Goal: Transaction & Acquisition: Obtain resource

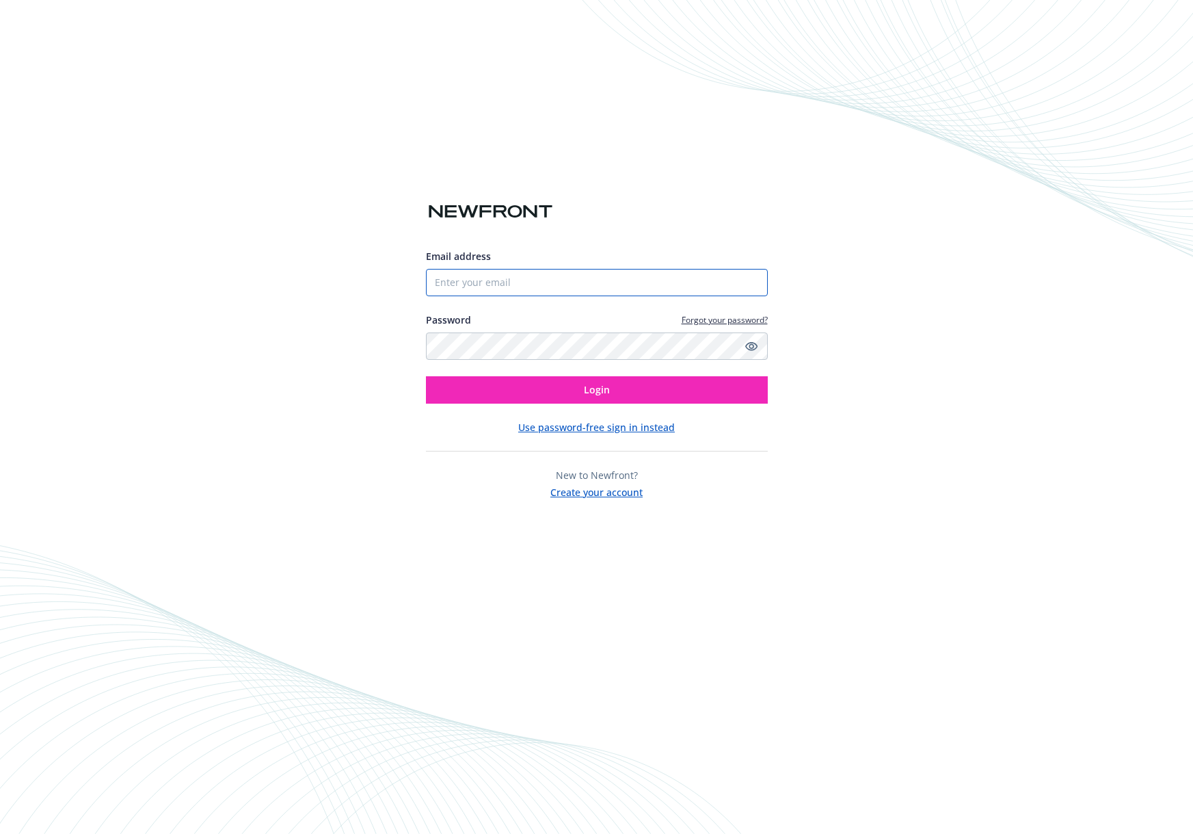
click at [650, 284] on input "Email address" at bounding box center [597, 282] width 342 height 27
type input "jenwhite@me.com"
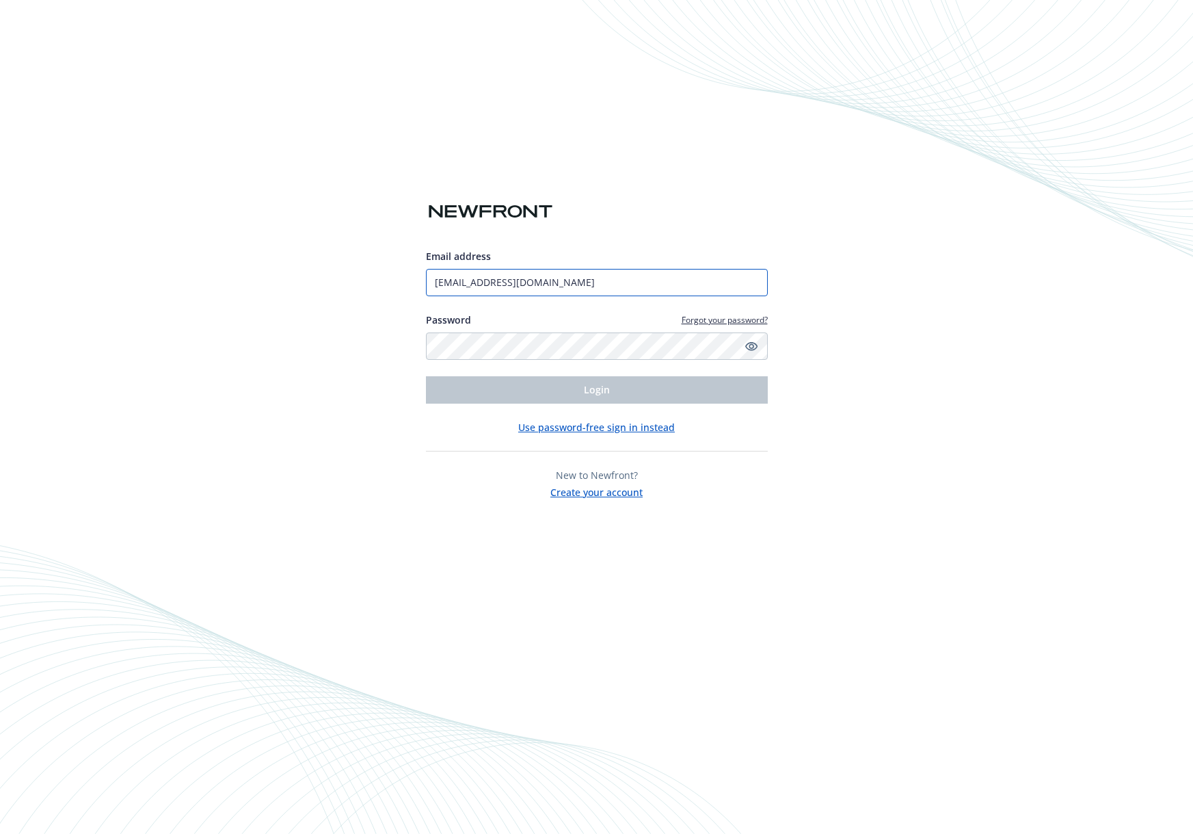
click at [544, 269] on input "jenwhite@me.com" at bounding box center [597, 282] width 342 height 27
click at [602, 425] on button "Use password-free sign in instead" at bounding box center [596, 427] width 157 height 14
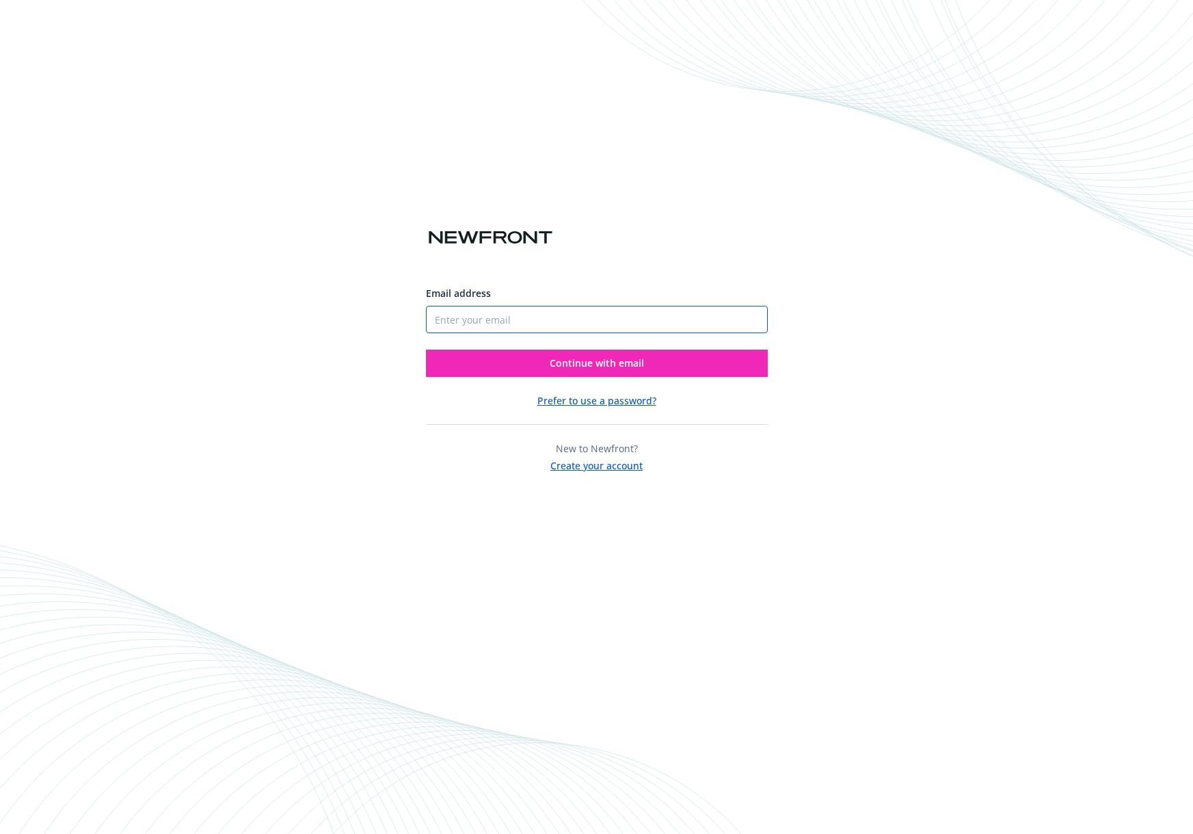
click at [598, 320] on input "Email address" at bounding box center [597, 319] width 342 height 27
type input "[EMAIL_ADDRESS][DOMAIN_NAME]"
click at [426, 349] on button "Continue with email" at bounding box center [597, 362] width 342 height 27
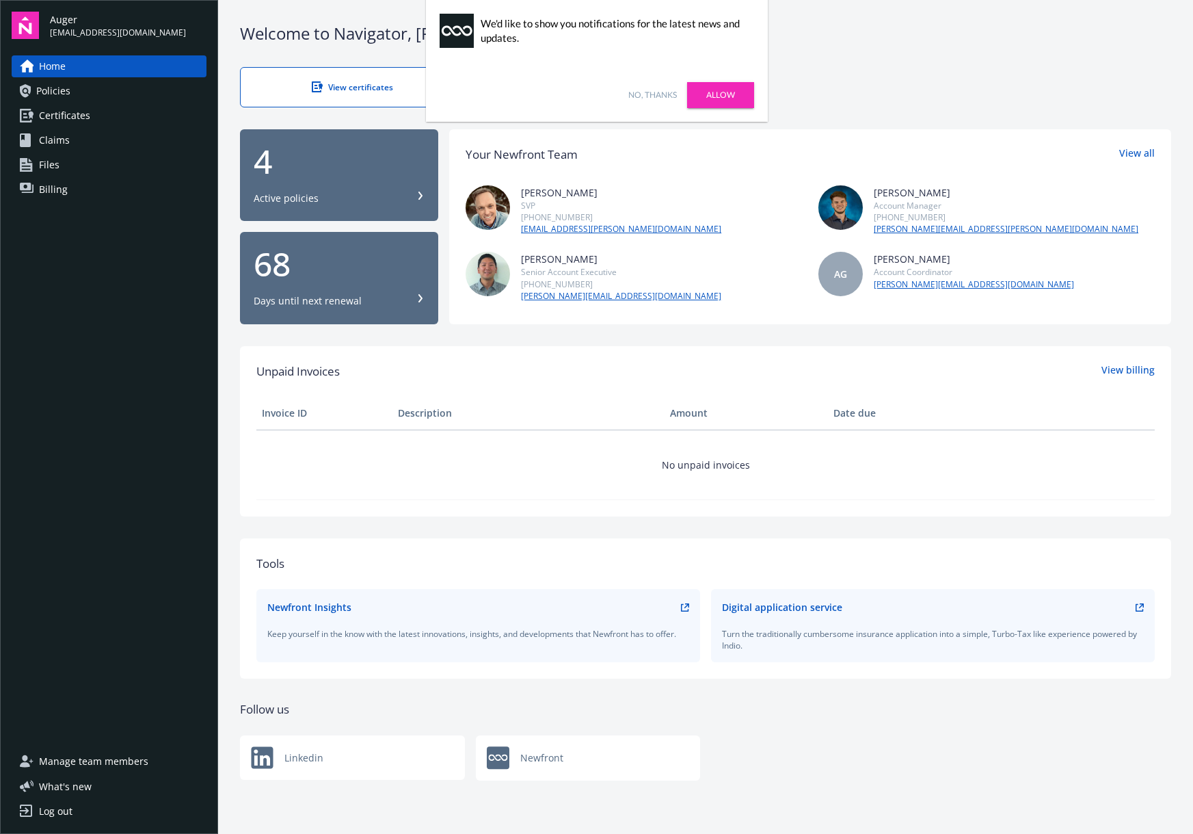
click at [528, 412] on th "Description" at bounding box center [529, 413] width 272 height 33
click at [698, 92] on link "Allow" at bounding box center [720, 95] width 67 height 26
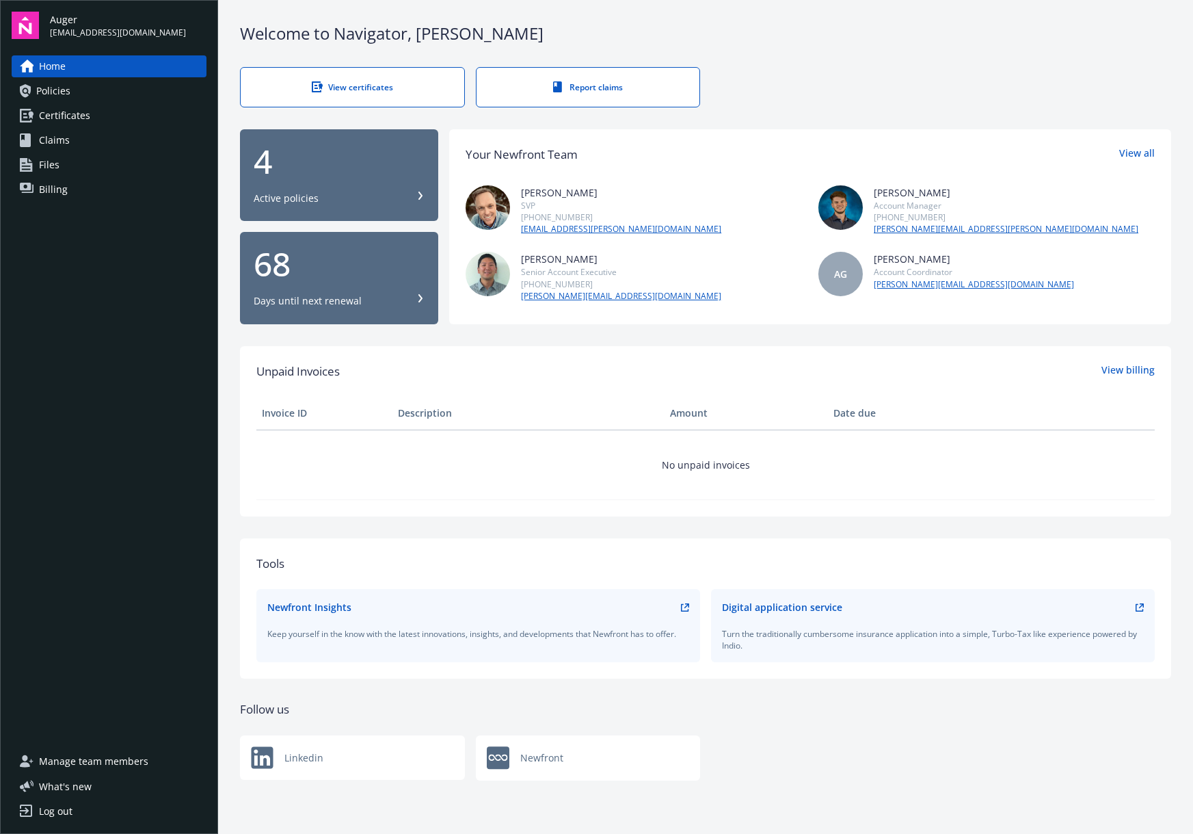
click at [111, 117] on link "Certificates" at bounding box center [109, 116] width 195 height 22
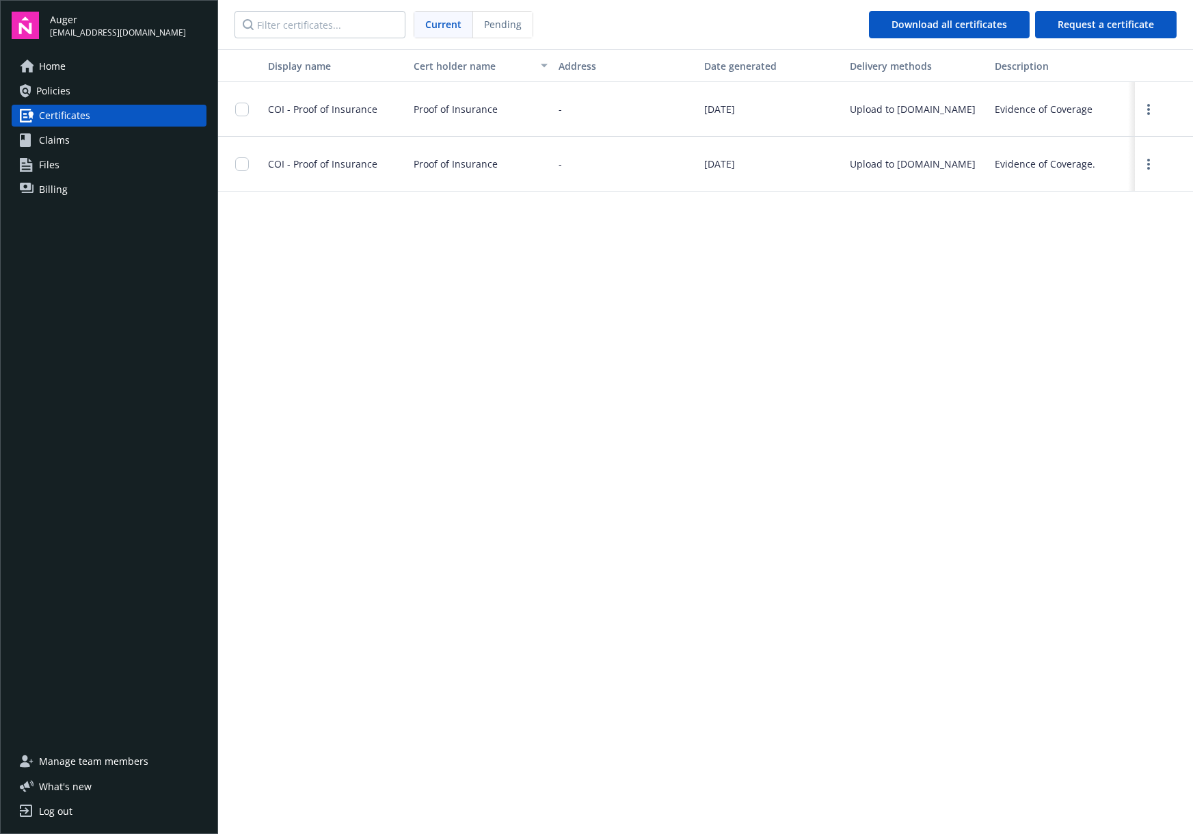
click at [90, 81] on link "Policies" at bounding box center [109, 91] width 195 height 22
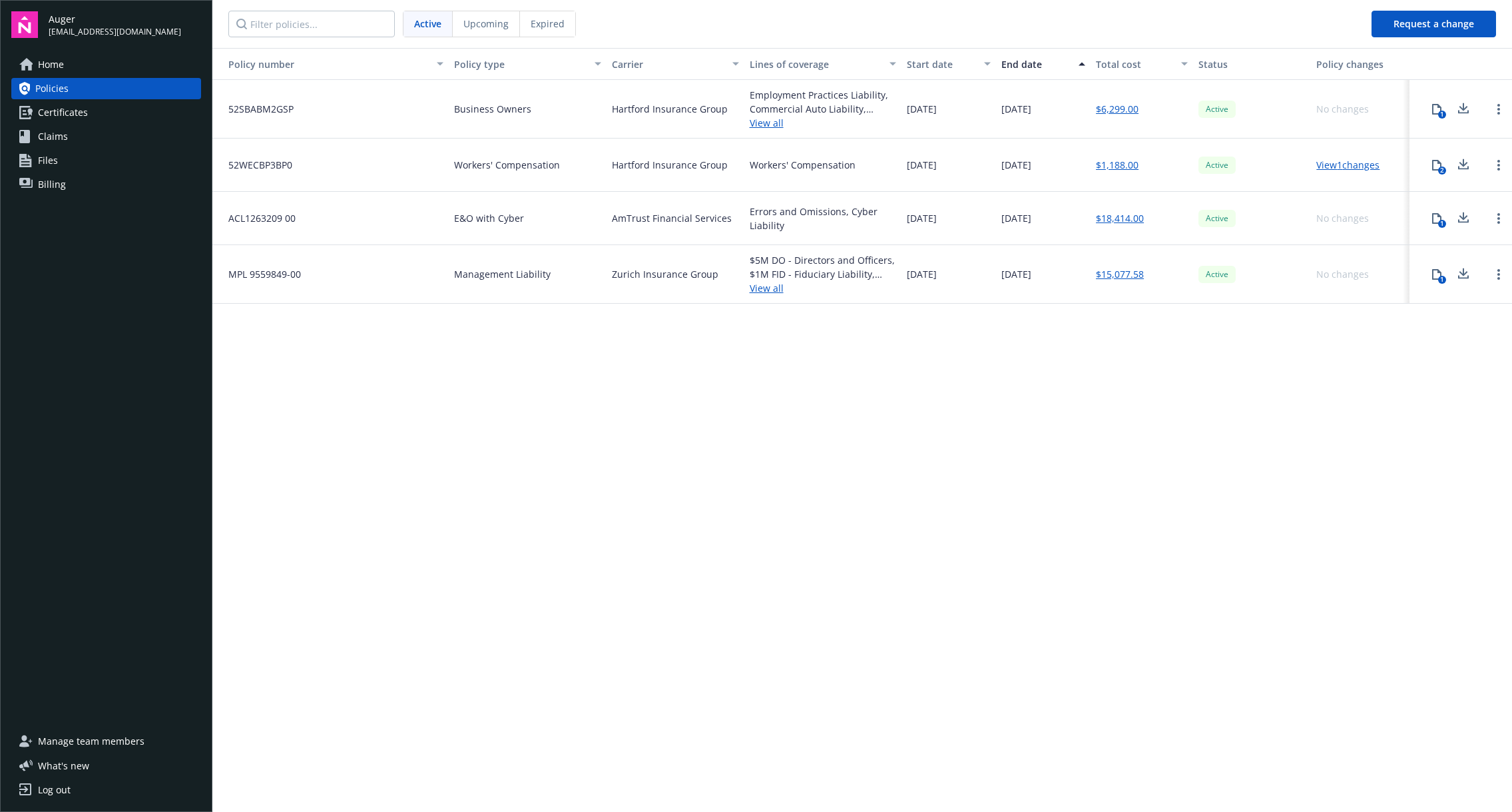
click at [70, 135] on link "Claims" at bounding box center [106, 136] width 190 height 21
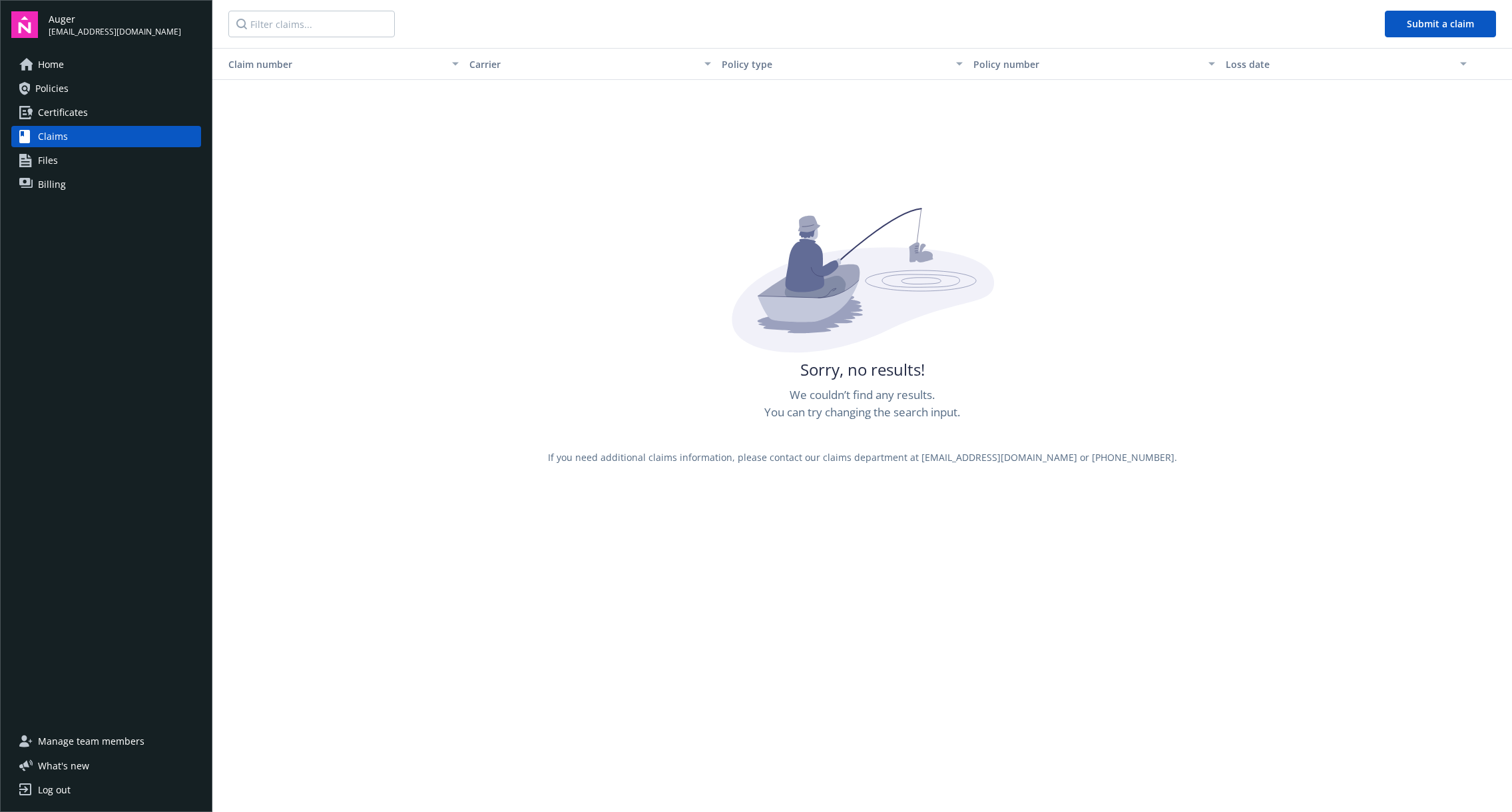
click at [70, 85] on link "Policies" at bounding box center [106, 89] width 190 height 21
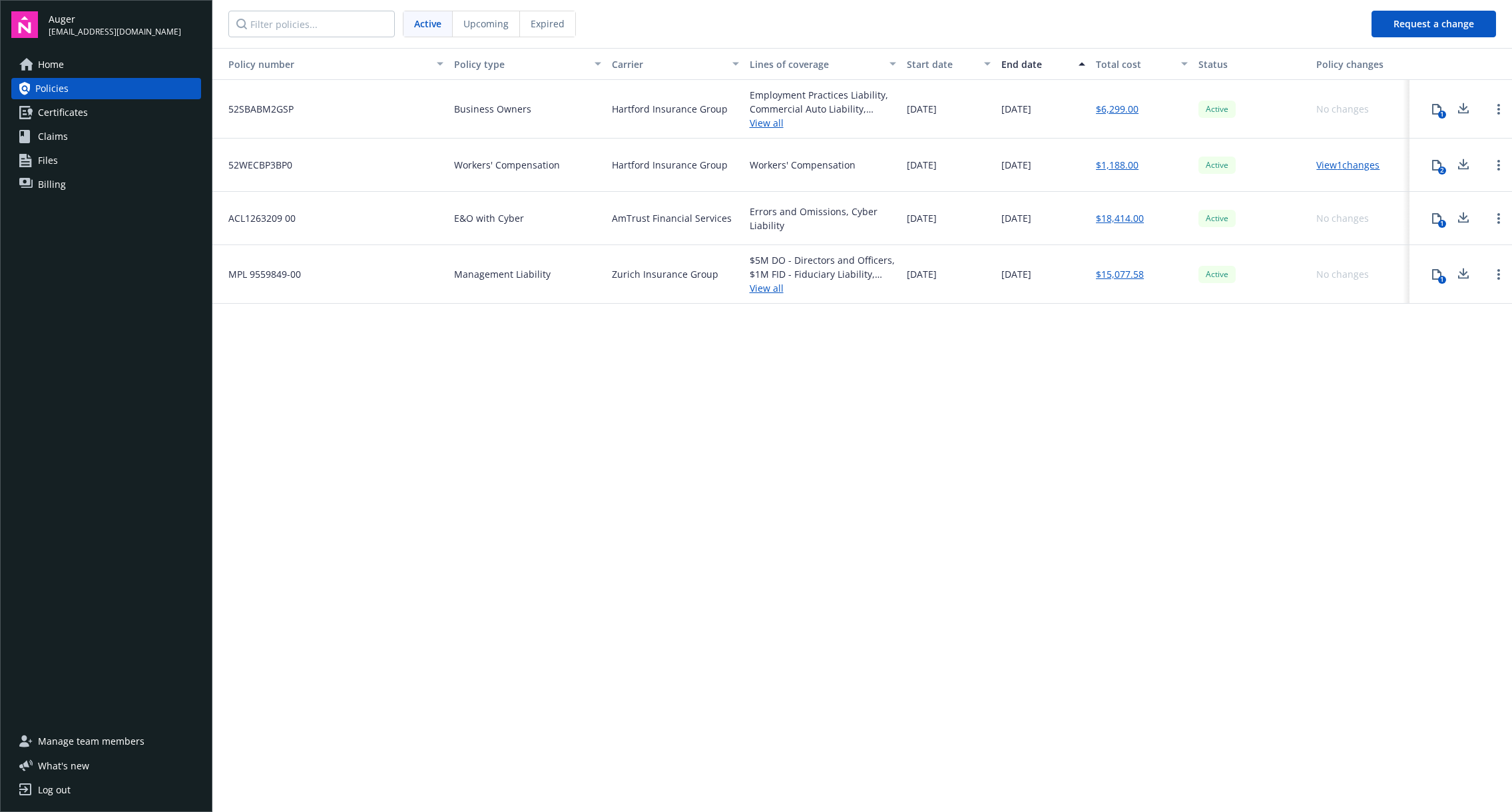
click at [43, 64] on span "Home" at bounding box center [51, 64] width 26 height 21
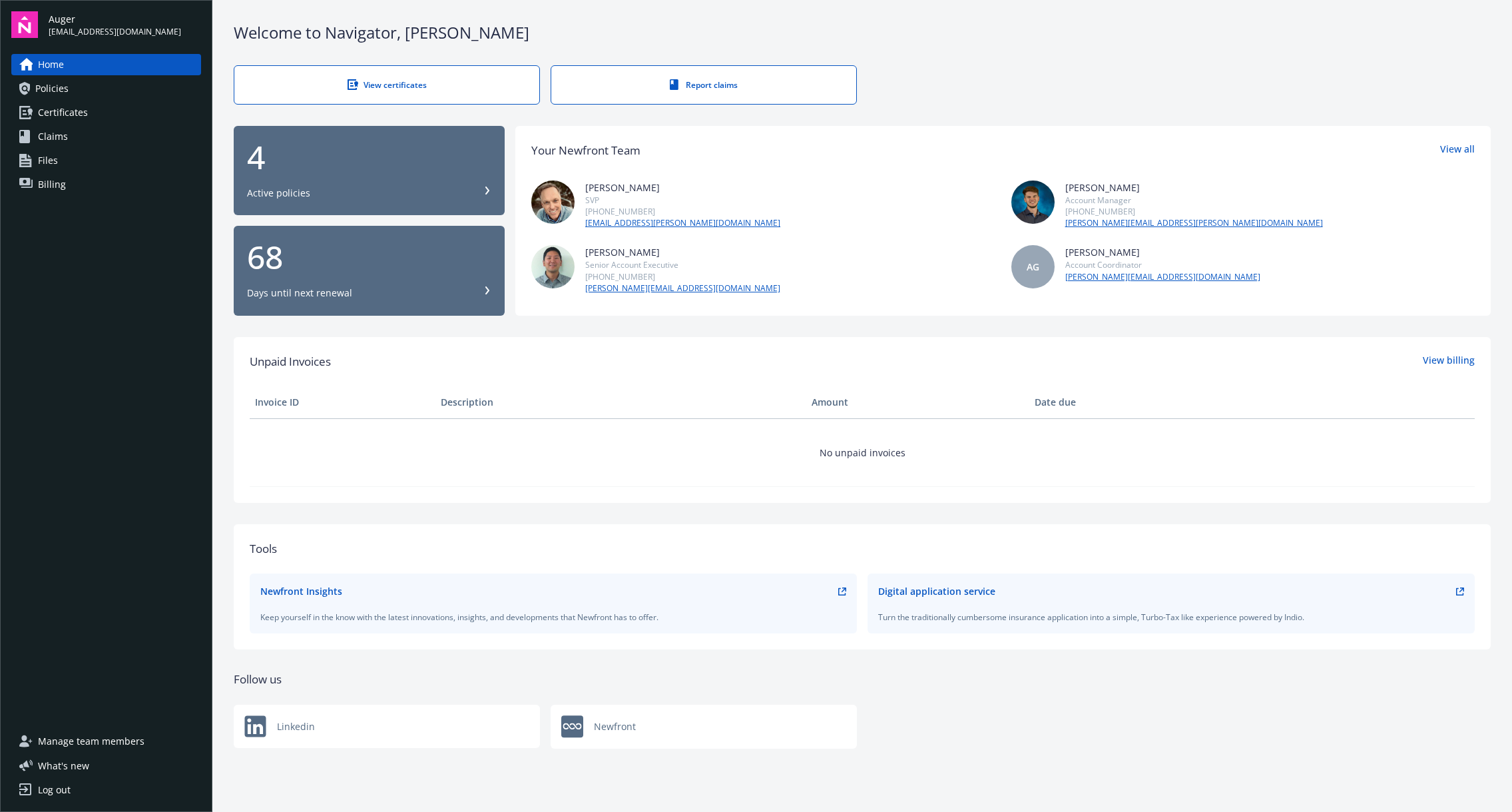
click at [433, 74] on link "View certificates" at bounding box center [387, 85] width 307 height 39
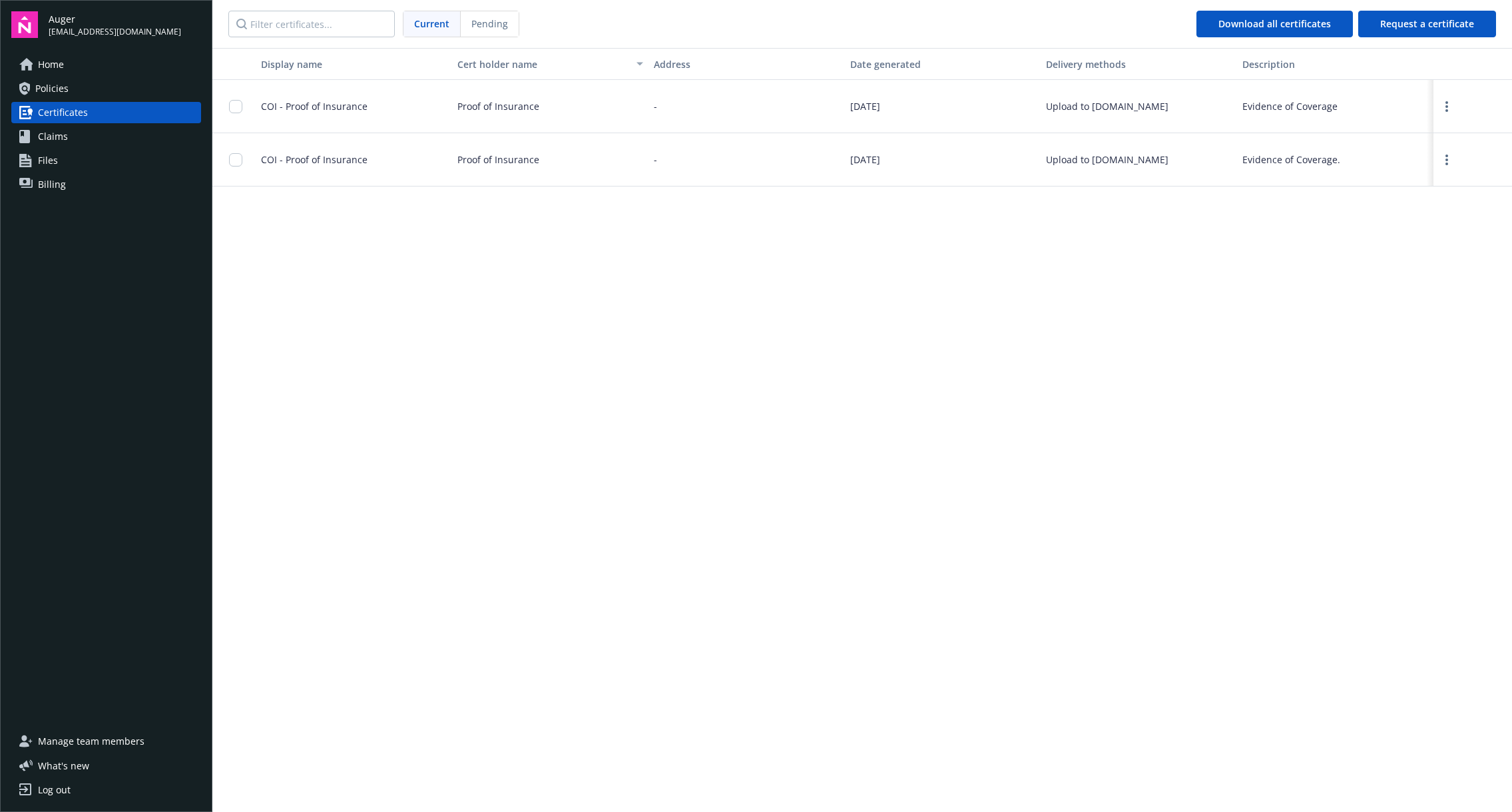
click at [977, 92] on div "[DATE]" at bounding box center [943, 106] width 197 height 54
click at [1305, 27] on div "Download all certificates" at bounding box center [1275, 24] width 113 height 25
click at [1420, 21] on span "Request a certificate" at bounding box center [1427, 23] width 93 height 13
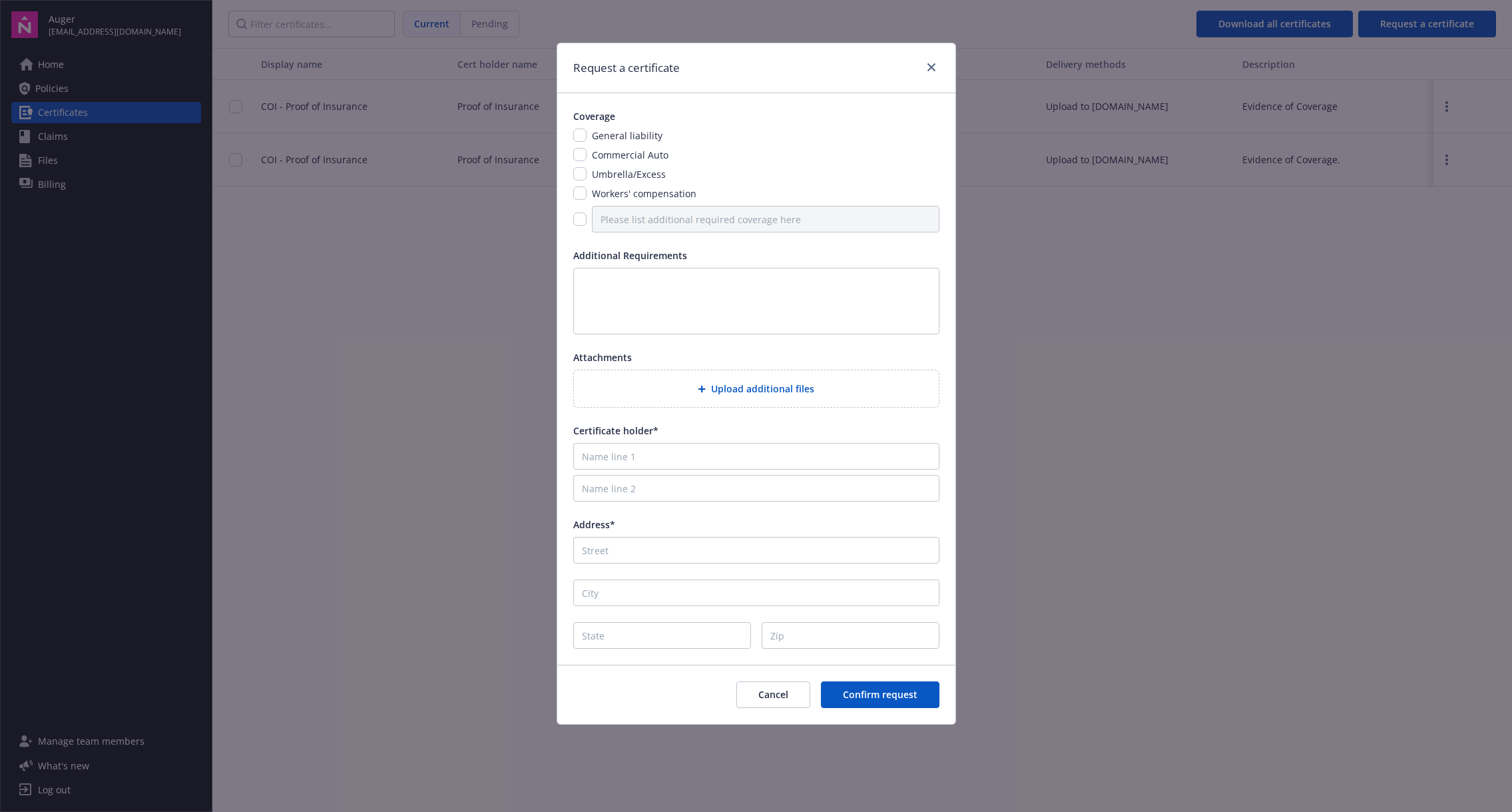
click at [642, 140] on span "General liability" at bounding box center [627, 135] width 70 height 13
click at [940, 59] on div "Request a certificate" at bounding box center [756, 67] width 398 height 50
click at [937, 64] on link "close" at bounding box center [932, 67] width 16 height 16
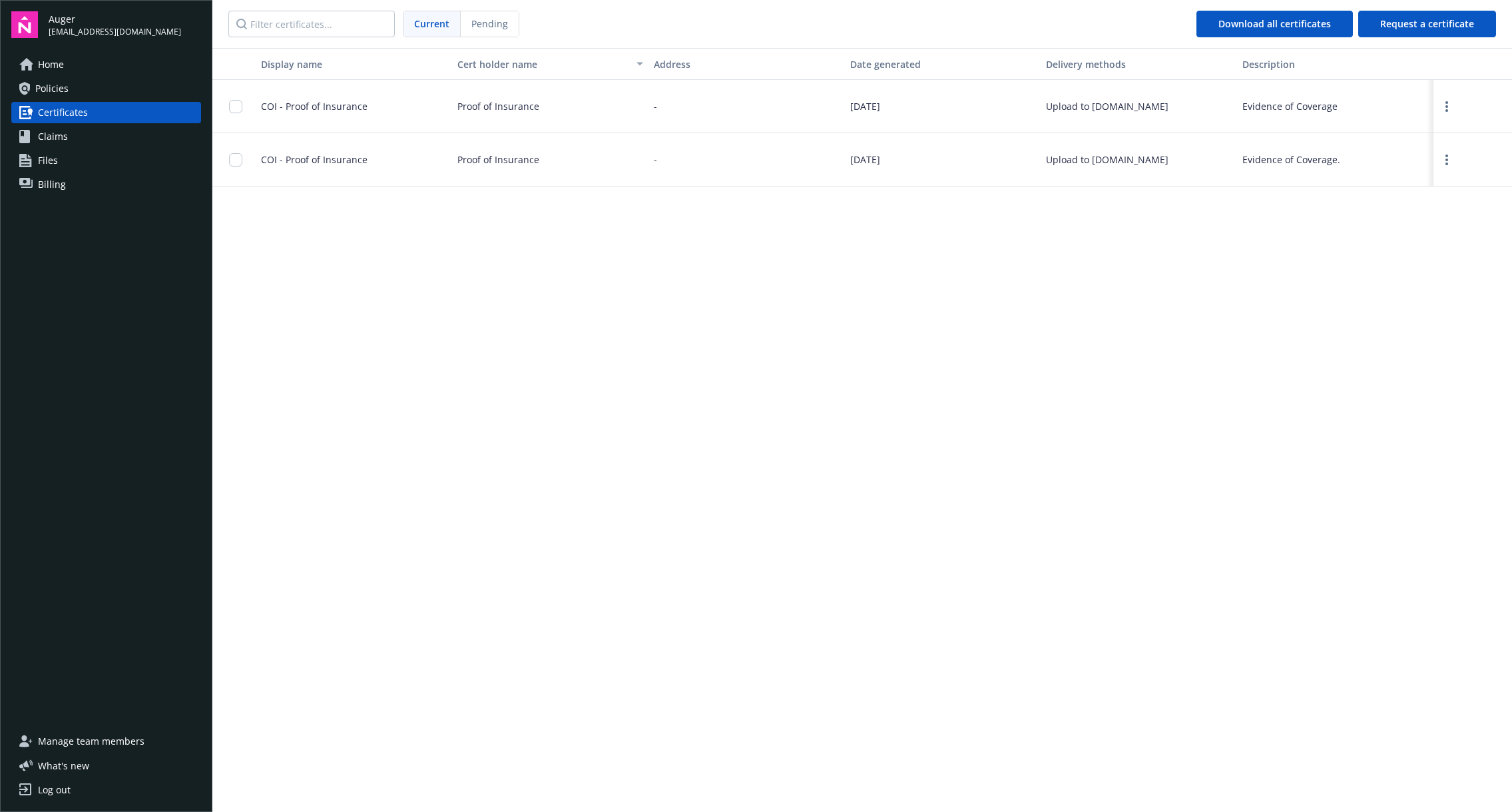
click at [830, 509] on div "Display name Cert holder name Address Date generated Delivery methods Descripti…" at bounding box center [862, 428] width 1300 height 761
click at [443, 294] on div "Display name Cert holder name Address Date generated Delivery methods Descripti…" at bounding box center [862, 428] width 1300 height 761
click at [911, 400] on div "Display name Cert holder name Address Date generated Delivery methods Descripti…" at bounding box center [862, 428] width 1300 height 761
